Goal: Task Accomplishment & Management: Complete application form

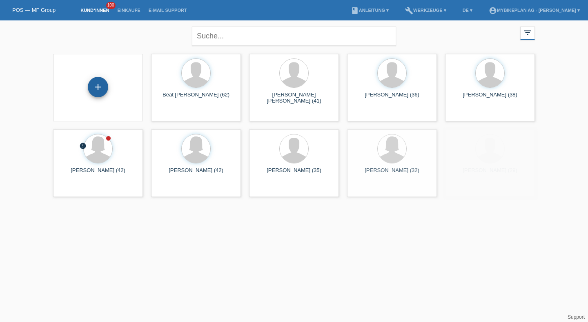
click at [96, 93] on div "+" at bounding box center [98, 87] width 20 height 14
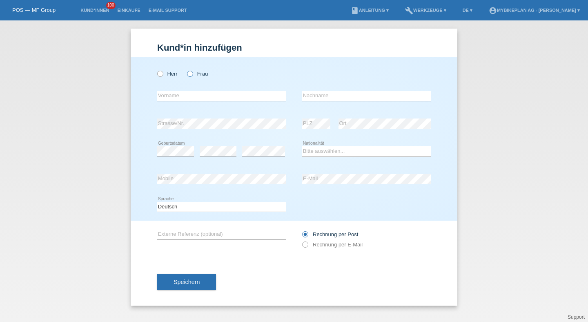
click at [199, 75] on label "Frau" at bounding box center [197, 74] width 21 height 6
click at [192, 75] on input "Frau" at bounding box center [189, 73] width 5 height 5
radio input "true"
click at [198, 97] on input "text" at bounding box center [221, 96] width 129 height 10
type input "Esra"
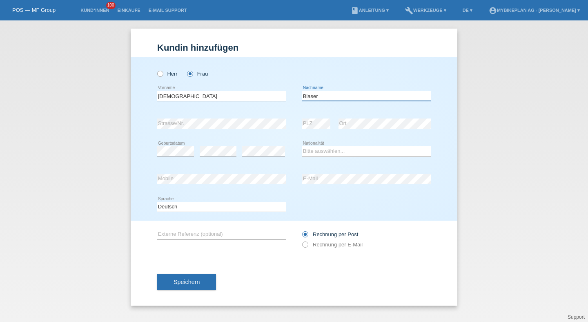
type input "Blaser"
click at [322, 155] on select "Bitte auswählen... Schweiz Deutschland Liechtenstein Österreich ------------ Af…" at bounding box center [366, 151] width 129 height 10
select select "CH"
click at [302, 147] on select "Bitte auswählen... Schweiz Deutschland Liechtenstein Österreich ------------ Af…" at bounding box center [366, 151] width 129 height 10
click at [212, 184] on div "error Mobile" at bounding box center [221, 179] width 129 height 11
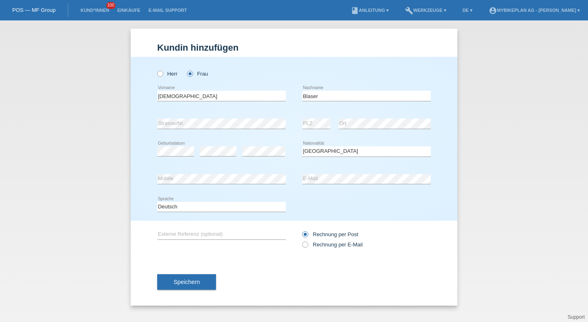
click at [260, 217] on div "Deutsch Français Italiano English error Sprache" at bounding box center [221, 207] width 129 height 28
click at [315, 248] on label "Rechnung per E-Mail" at bounding box center [332, 244] width 60 height 6
click at [308, 248] on input "Rechnung per E-Mail" at bounding box center [304, 246] width 5 height 10
radio input "true"
click at [219, 294] on div "Speichern" at bounding box center [294, 281] width 274 height 47
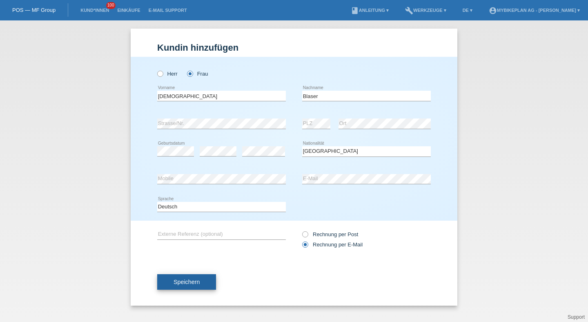
click at [209, 289] on button "Speichern" at bounding box center [186, 282] width 59 height 16
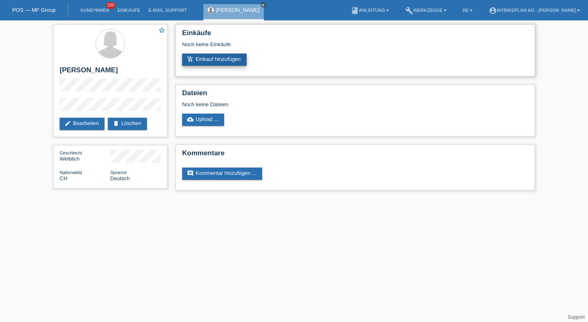
click at [229, 59] on link "add_shopping_cart Einkauf hinzufügen" at bounding box center [214, 60] width 65 height 12
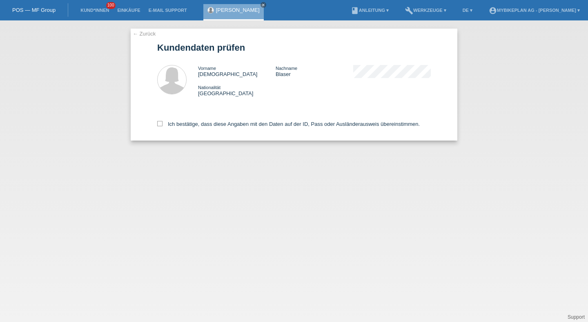
click at [218, 121] on div "Ich bestätige, dass diese Angaben mit den Daten auf der ID, Pass oder Ausländer…" at bounding box center [294, 123] width 274 height 36
click at [217, 124] on label "Ich bestätige, dass diese Angaben mit den Daten auf der ID, Pass oder Ausländer…" at bounding box center [288, 124] width 263 height 6
click at [163, 124] on input "Ich bestätige, dass diese Angaben mit den Daten auf der ID, Pass oder Ausländer…" at bounding box center [159, 123] width 5 height 5
checkbox input "true"
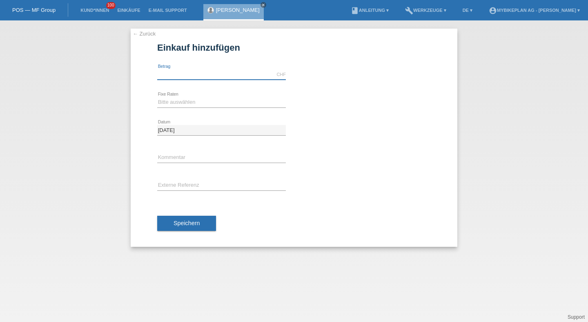
click at [237, 78] on input "text" at bounding box center [221, 74] width 129 height 10
type input "4490.00"
click at [185, 109] on div "Bitte auswählen 6 Raten 12 Raten 18 Raten 24 Raten 36 Raten 48 Raten error Fixe…" at bounding box center [221, 103] width 129 height 28
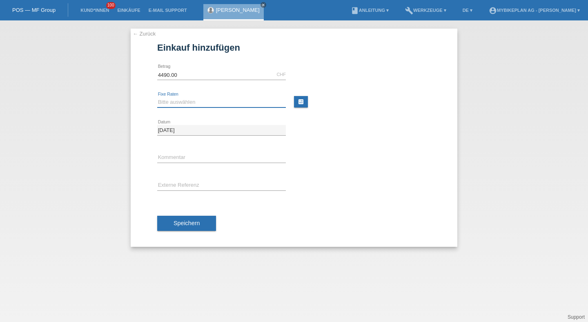
click at [184, 106] on select "Bitte auswählen 6 Raten 12 Raten 18 Raten 24 Raten 36 Raten 48 Raten" at bounding box center [221, 102] width 129 height 10
select select "487"
click at [157, 97] on select "Bitte auswählen 6 Raten 12 Raten 18 Raten 24 Raten 36 Raten 48 Raten" at bounding box center [221, 102] width 129 height 10
click at [181, 183] on input "text" at bounding box center [221, 186] width 129 height 10
paste input "43354701637"
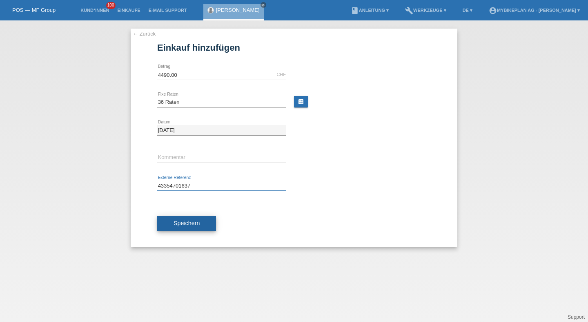
type input "43354701637"
click at [179, 217] on button "Speichern" at bounding box center [186, 224] width 59 height 16
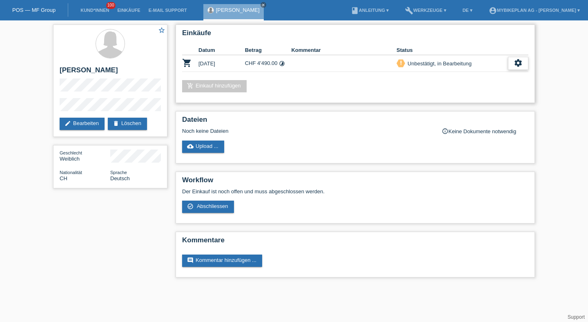
click at [527, 66] on div "settings" at bounding box center [518, 63] width 20 height 13
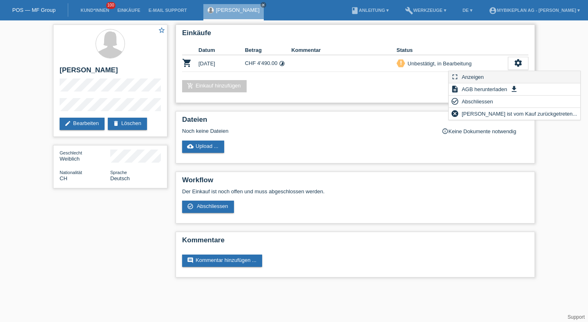
click at [508, 72] on div "fullscreen Anzeigen" at bounding box center [515, 77] width 132 height 12
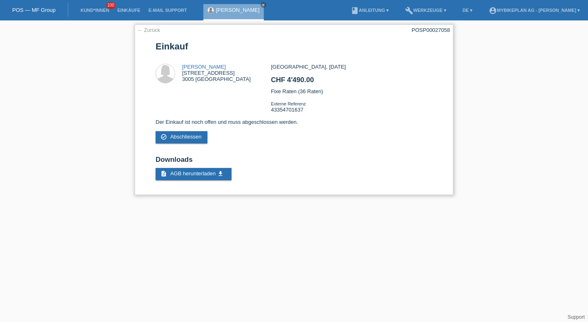
click at [438, 28] on div "POSP00027058" at bounding box center [431, 30] width 38 height 6
copy div "POSP00027058"
